Goal: Task Accomplishment & Management: Complete application form

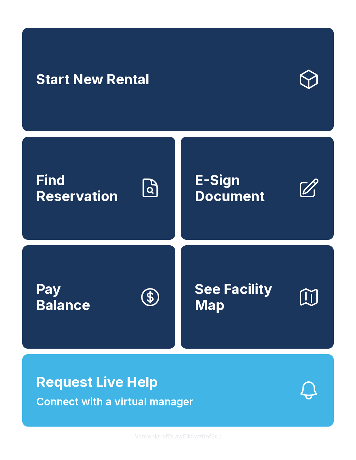
scroll to position [8, 0]
click at [274, 197] on span "E-Sign Document" at bounding box center [243, 188] width 97 height 32
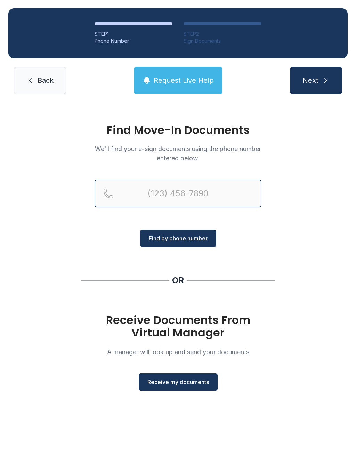
click at [162, 203] on input "Reservation phone number" at bounding box center [178, 194] width 167 height 28
type input "[PHONE_NUMBER]"
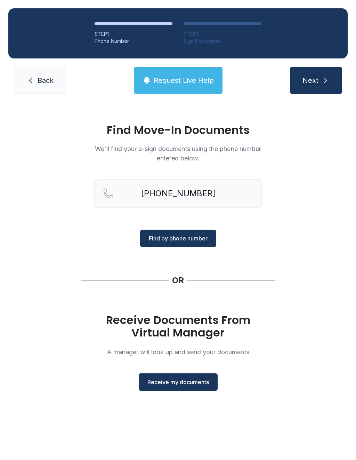
click at [188, 239] on span "Find by phone number" at bounding box center [178, 238] width 59 height 8
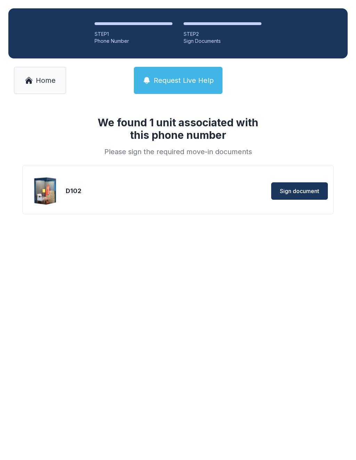
click at [304, 191] on span "Sign document" at bounding box center [299, 191] width 39 height 8
click at [42, 77] on span "Home" at bounding box center [46, 81] width 20 height 10
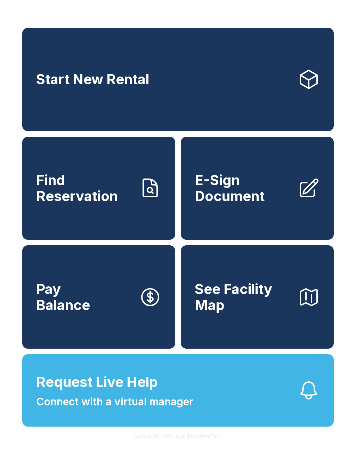
click at [262, 204] on span "E-Sign Document" at bounding box center [243, 188] width 97 height 32
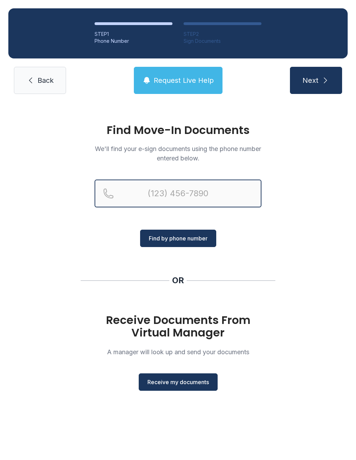
click at [152, 191] on input "Reservation phone number" at bounding box center [178, 194] width 167 height 28
type input "[PHONE_NUMBER]"
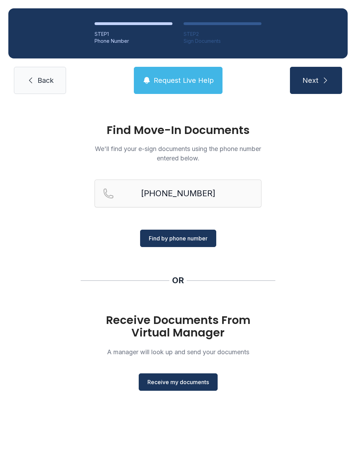
click at [194, 235] on span "Find by phone number" at bounding box center [178, 238] width 59 height 8
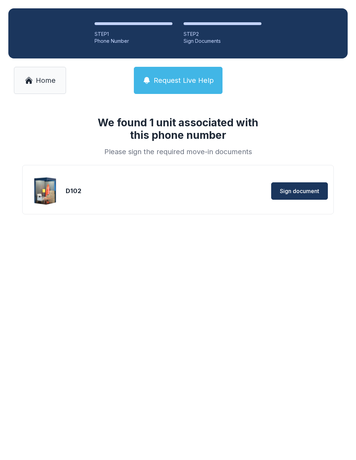
click at [44, 87] on link "Home" at bounding box center [40, 80] width 52 height 27
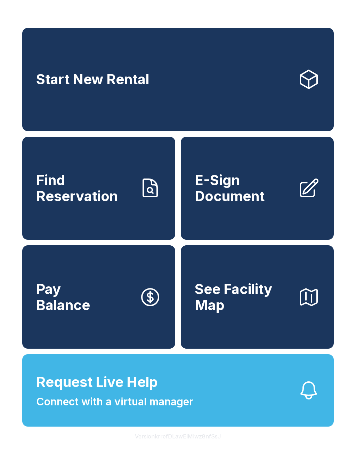
click at [257, 203] on span "E-Sign Document" at bounding box center [243, 188] width 97 height 32
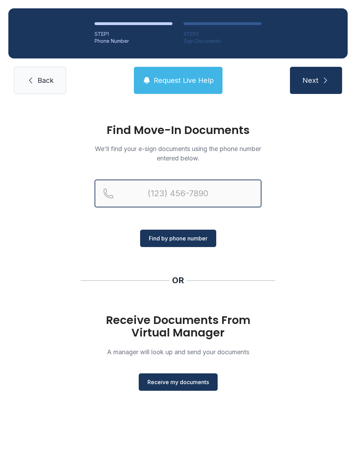
click at [156, 196] on input "Reservation phone number" at bounding box center [178, 194] width 167 height 28
type input "[PHONE_NUMBER]"
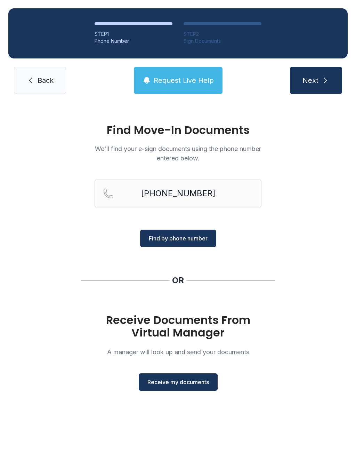
click at [314, 279] on div "Find Move-In Documents We'll find your e-sign documents using the phone number …" at bounding box center [178, 260] width 356 height 316
click at [184, 382] on span "Receive my documents" at bounding box center [179, 382] width 62 height 8
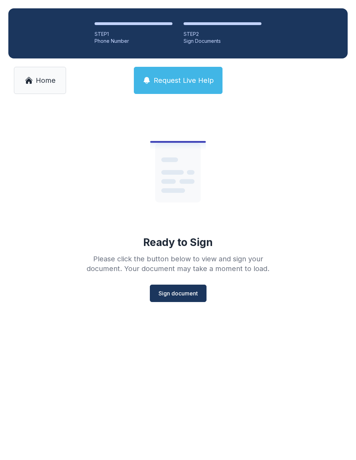
click at [40, 81] on span "Home" at bounding box center [46, 81] width 20 height 10
